Goal: Task Accomplishment & Management: Manage account settings

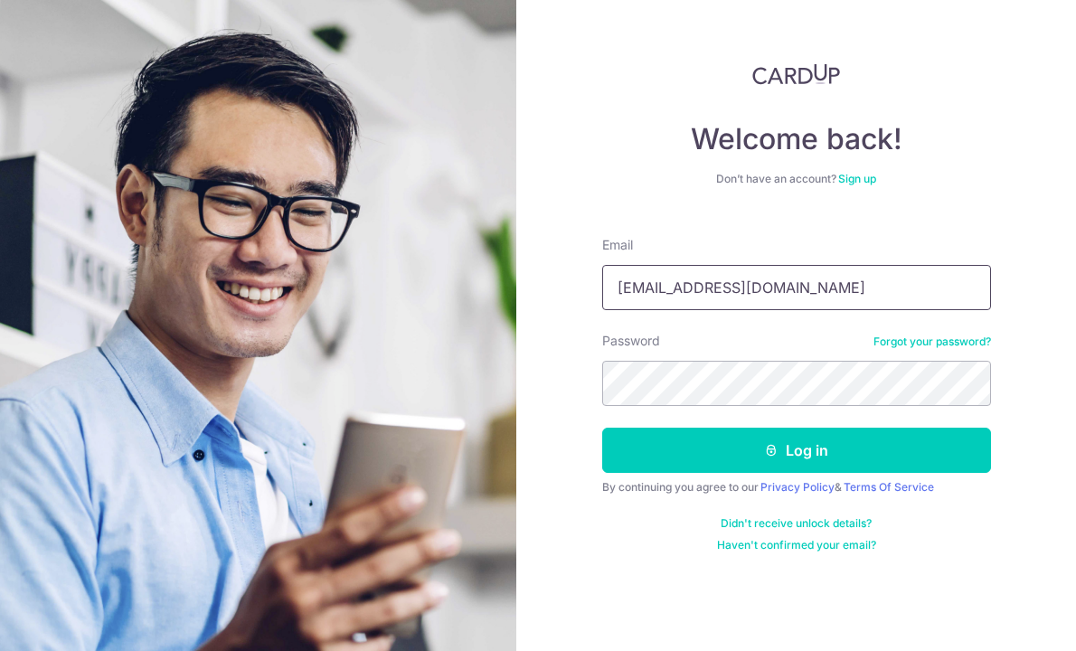
type input "[EMAIL_ADDRESS][DOMAIN_NAME]"
click at [796, 450] on button "Log in" at bounding box center [796, 450] width 389 height 45
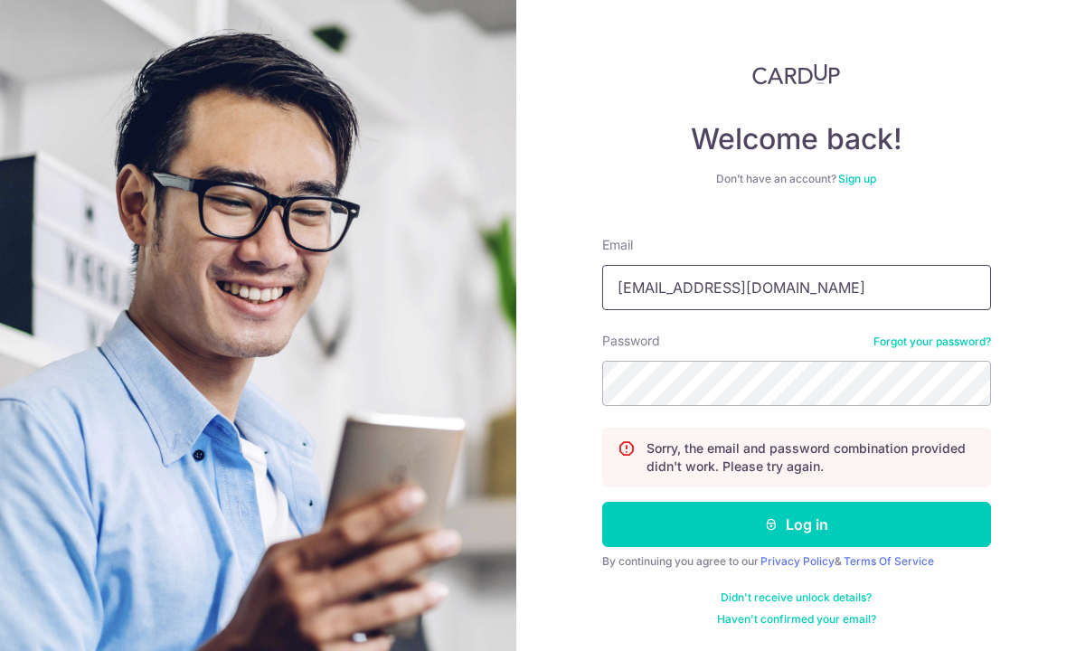
type input "[EMAIL_ADDRESS][DOMAIN_NAME]"
click at [796, 525] on button "Log in" at bounding box center [796, 524] width 389 height 45
click at [759, 315] on form "Email Password Forgot your password? Sorry, the email and password combination …" at bounding box center [796, 424] width 389 height 404
type input "ilenechua@hotmail.com"
click at [796, 525] on button "Log in" at bounding box center [796, 524] width 389 height 45
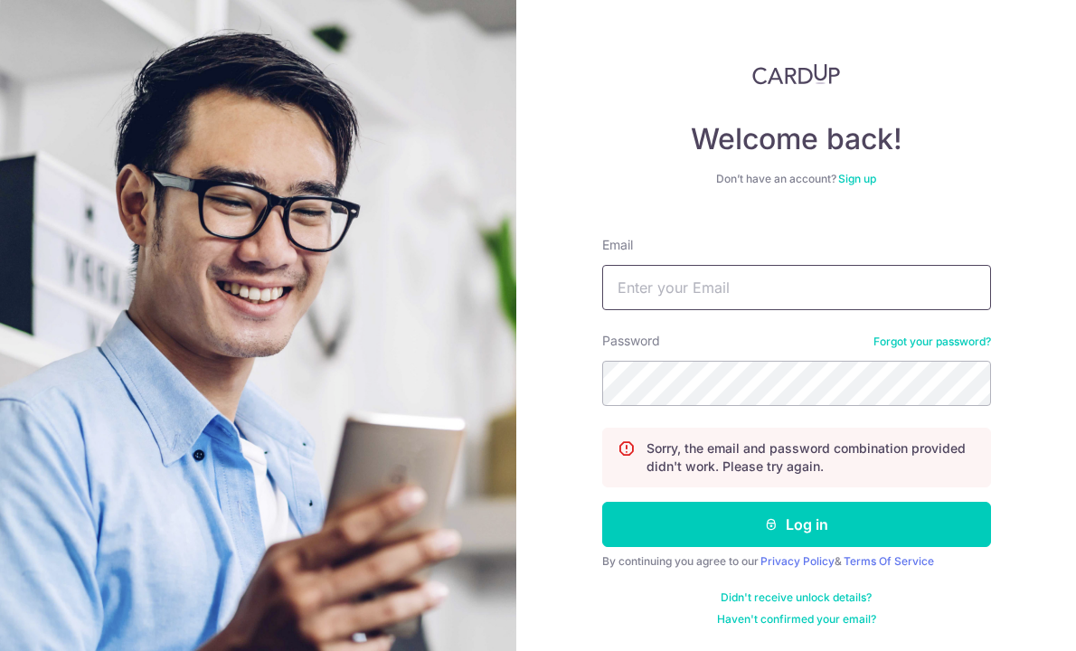
type input "l"
type input "[EMAIL_ADDRESS][DOMAIN_NAME]"
click at [796, 525] on button "Log in" at bounding box center [796, 524] width 389 height 45
type input "[EMAIL_ADDRESS][DOMAIN_NAME]"
click at [796, 525] on button "Log in" at bounding box center [796, 524] width 389 height 45
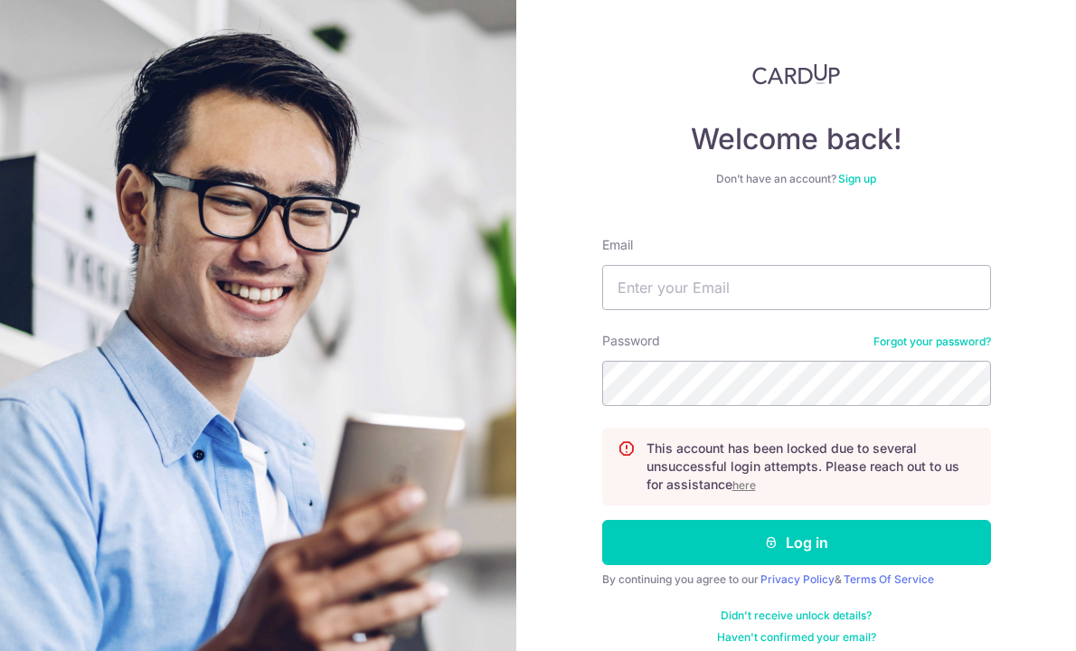
click at [755, 487] on u "here" at bounding box center [745, 485] width 24 height 14
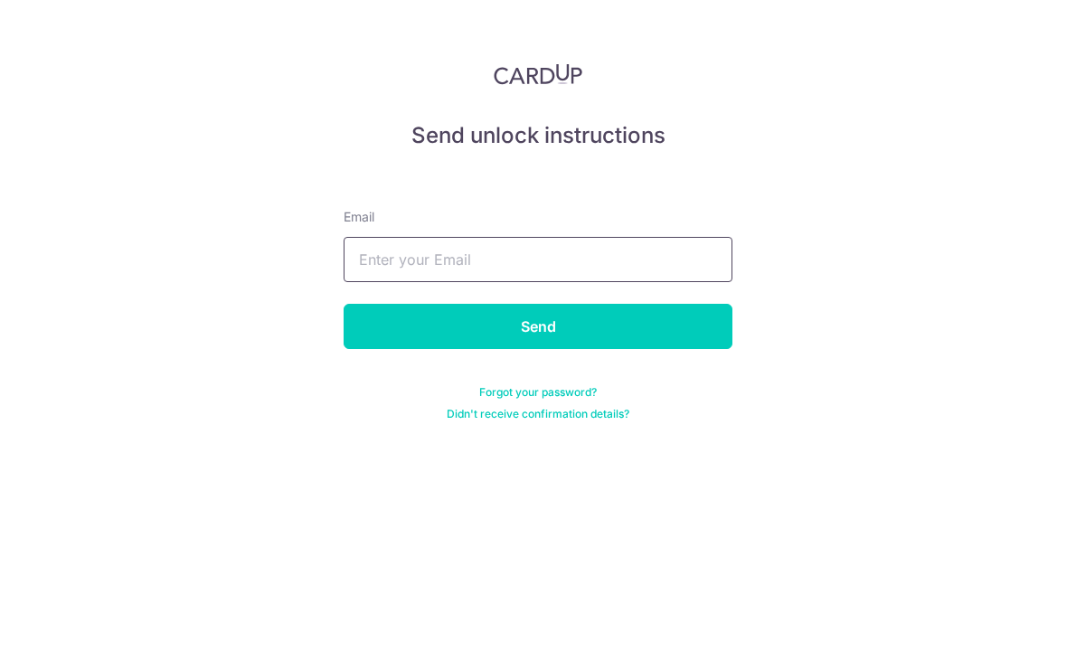
click at [489, 253] on input "text" at bounding box center [538, 259] width 389 height 45
type input "[EMAIL_ADDRESS][DOMAIN_NAME]"
click at [538, 326] on input "Send" at bounding box center [538, 326] width 389 height 45
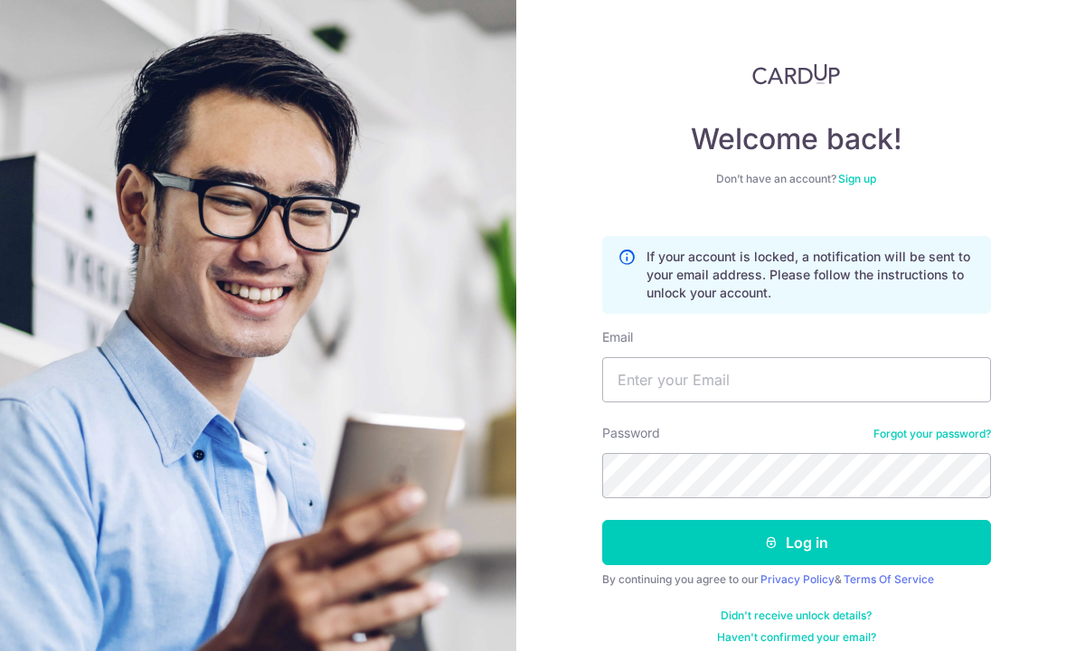
click at [474, 0] on img at bounding box center [258, 463] width 651 height 926
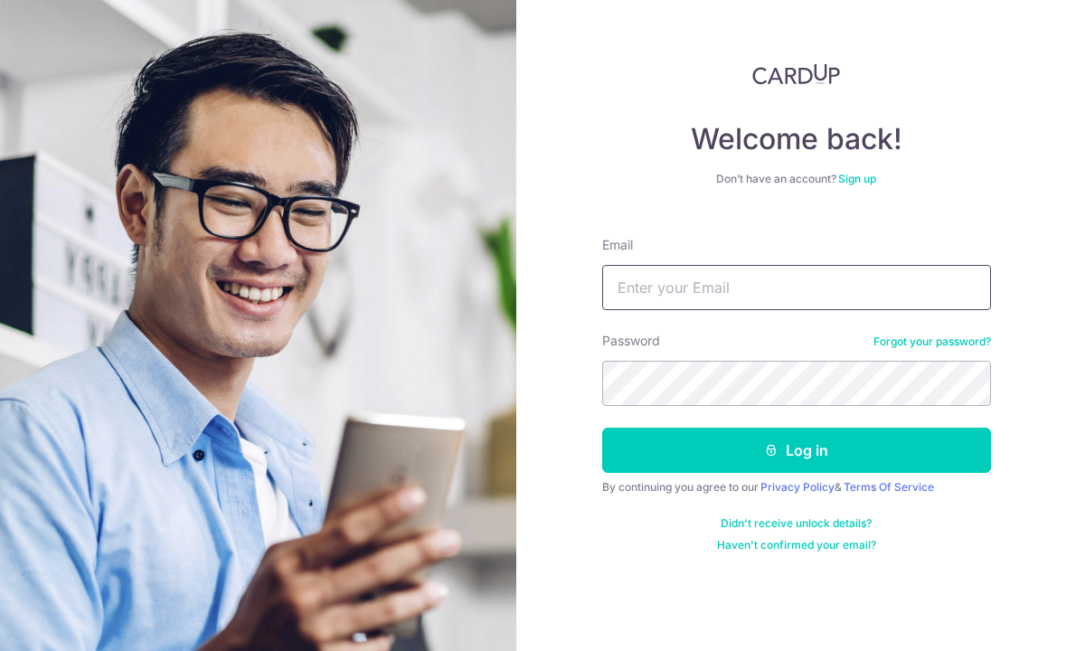
click at [657, 276] on input "Email" at bounding box center [796, 287] width 389 height 45
type input "l"
type input "[EMAIL_ADDRESS][DOMAIN_NAME]"
click at [796, 450] on button "Log in" at bounding box center [796, 450] width 389 height 45
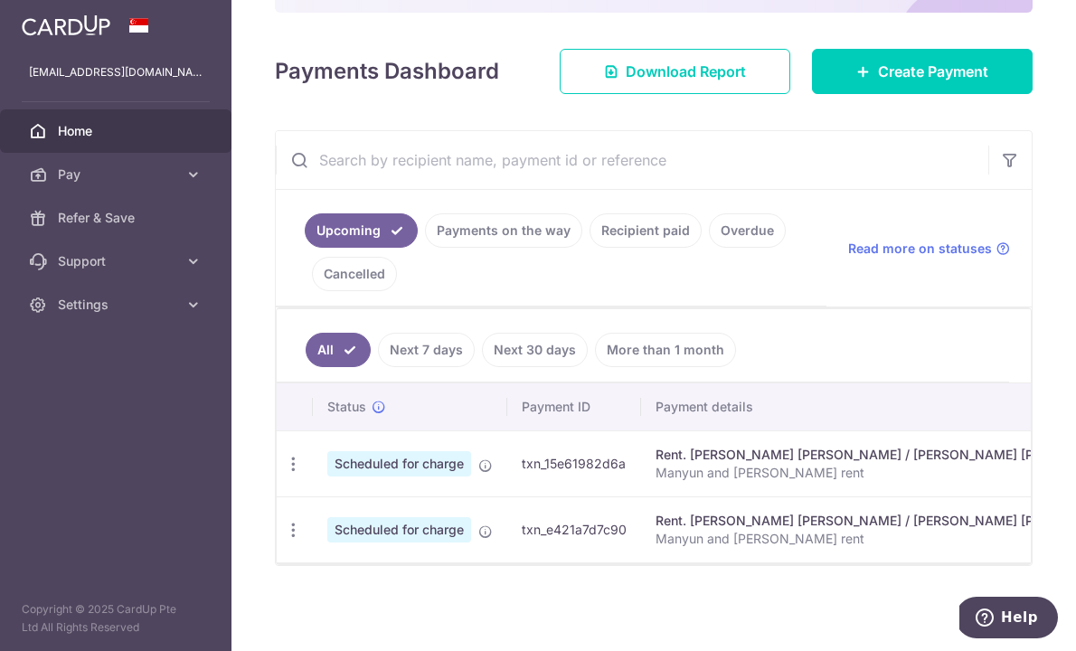
click at [621, 463] on td "txn_15e61982d6a" at bounding box center [574, 463] width 134 height 66
click at [289, 459] on icon "button" at bounding box center [293, 464] width 19 height 19
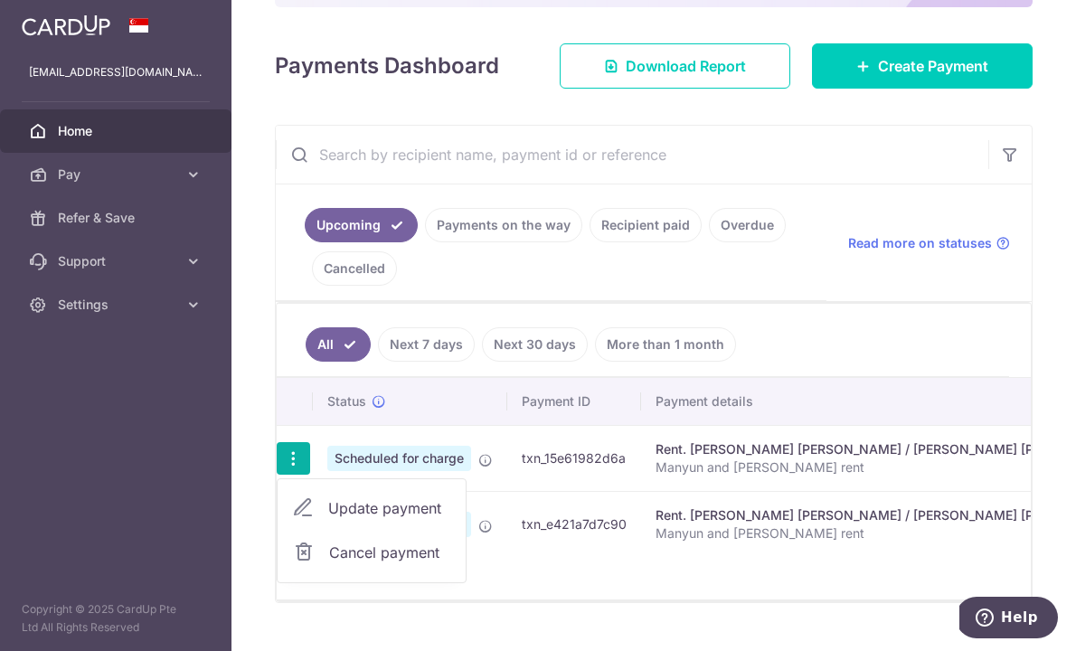
click at [336, 547] on span "Cancel payment" at bounding box center [389, 553] width 121 height 22
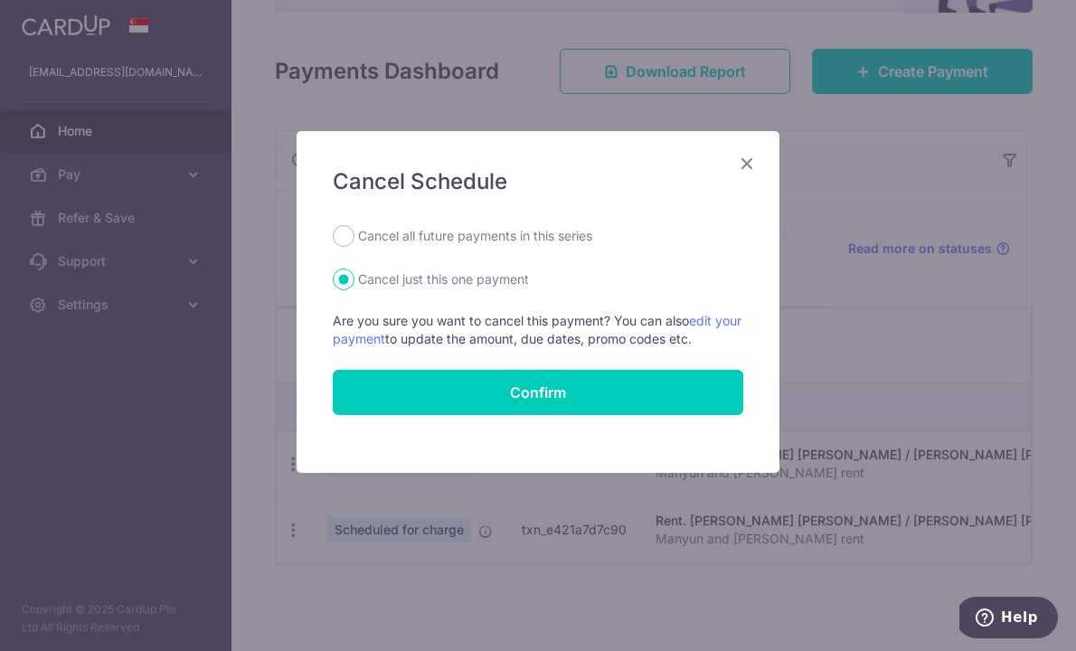
click at [486, 234] on label "Cancel all future payments in this series" at bounding box center [475, 236] width 234 height 22
click at [355, 234] on input "Cancel all future payments in this series" at bounding box center [344, 236] width 22 height 22
radio input "true"
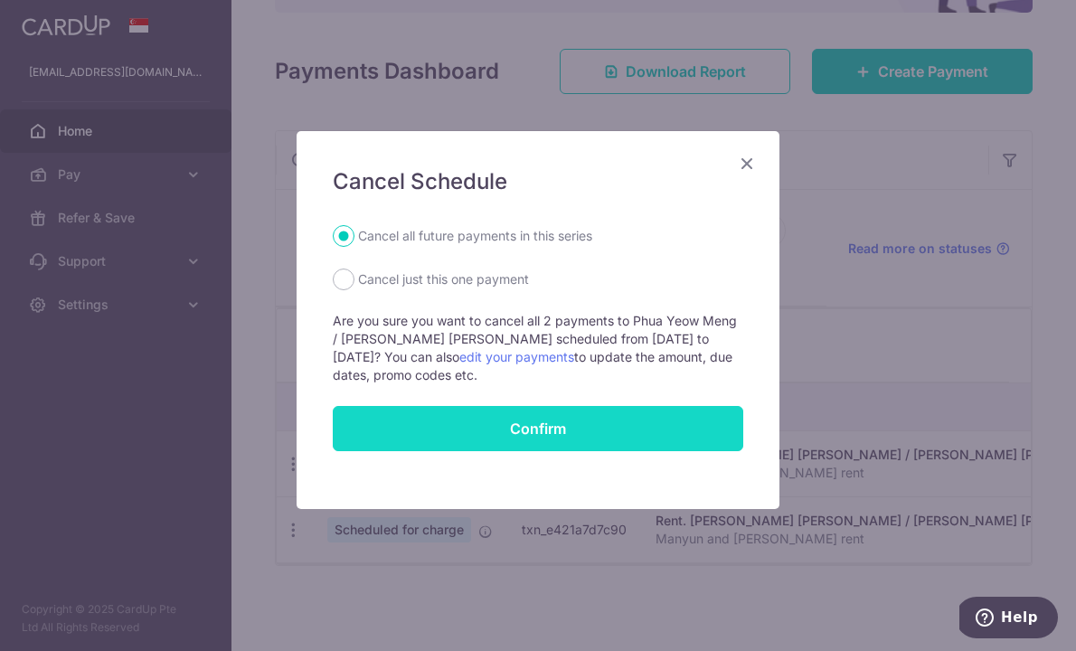
click at [477, 416] on button "Confirm" at bounding box center [538, 428] width 411 height 45
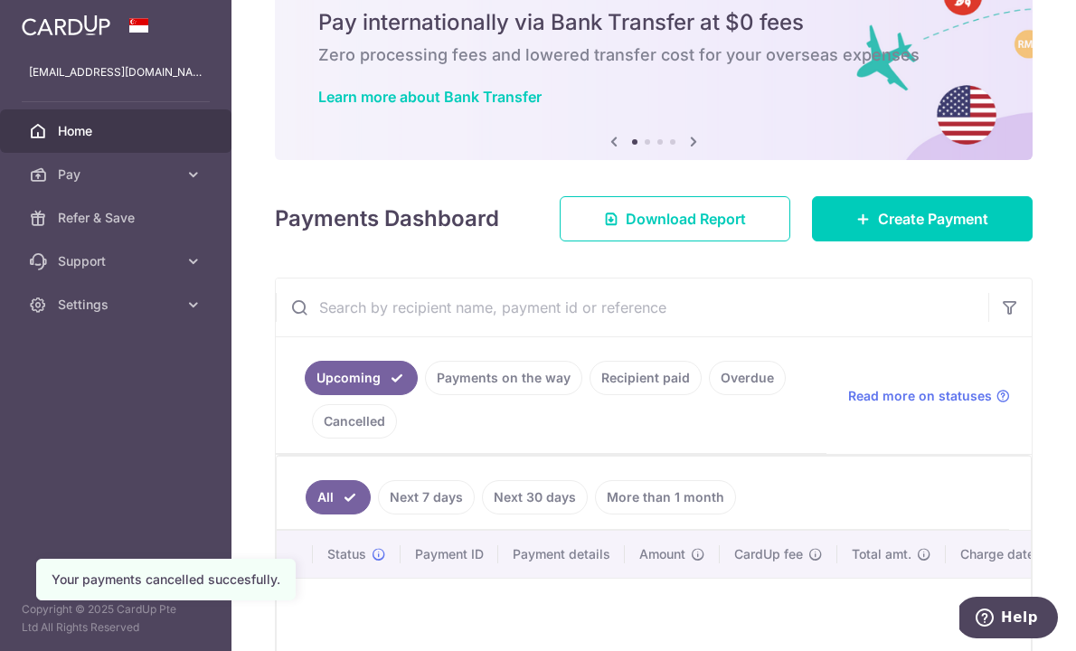
scroll to position [75, 0]
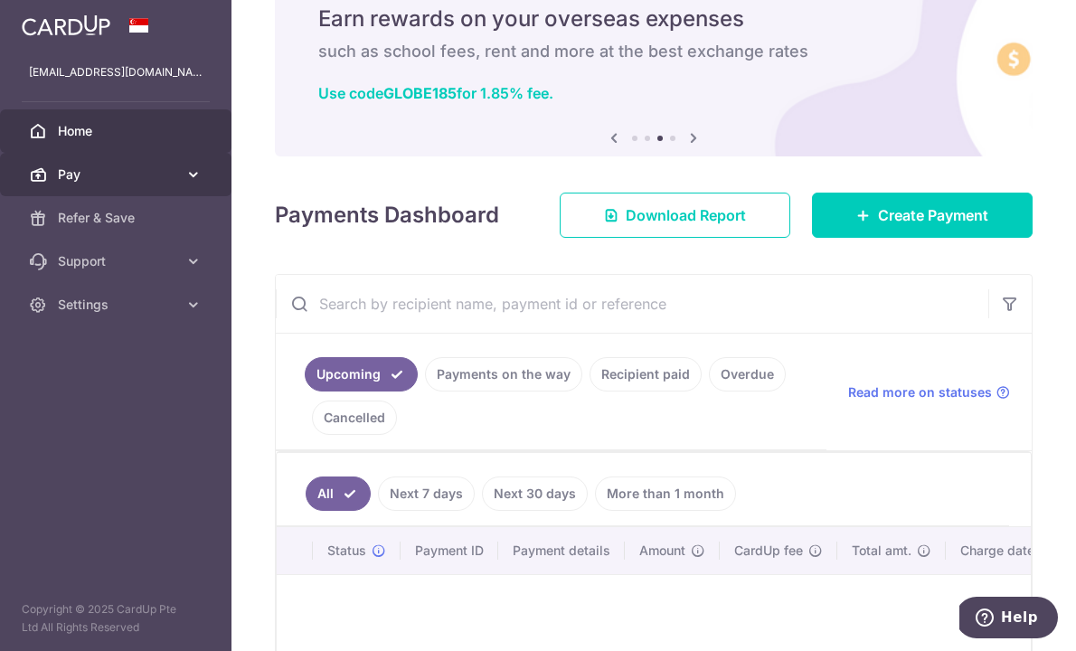
click at [132, 172] on span "Pay" at bounding box center [117, 174] width 119 height 18
click at [311, 3] on div "INTERNATIONAL PAYMENTS Earn rewards on your overseas expenses such as school fe…" at bounding box center [654, 44] width 758 height 181
